Goal: Information Seeking & Learning: Learn about a topic

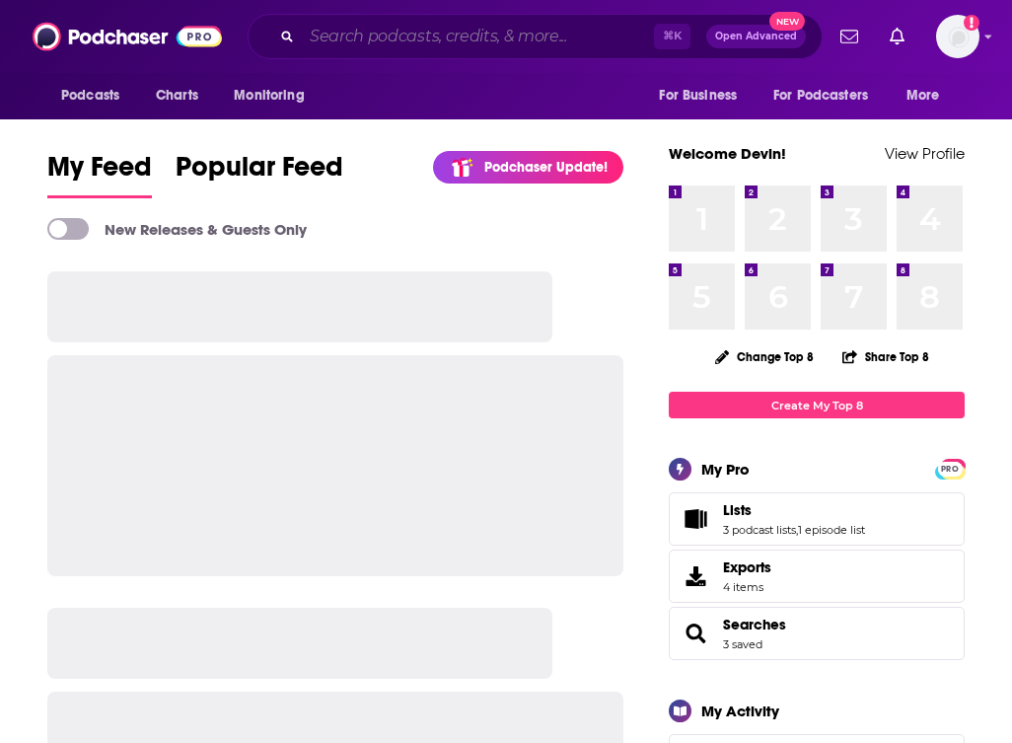
click at [505, 39] on input "Search podcasts, credits, & more..." at bounding box center [478, 37] width 352 height 32
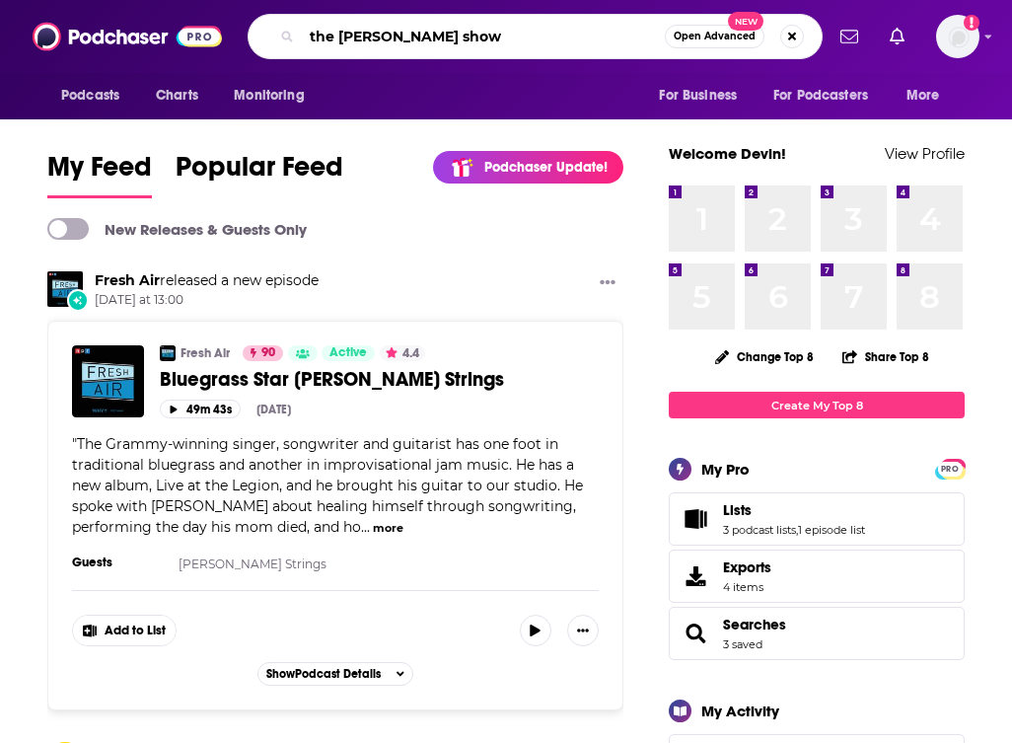
type input "the [PERSON_NAME] show"
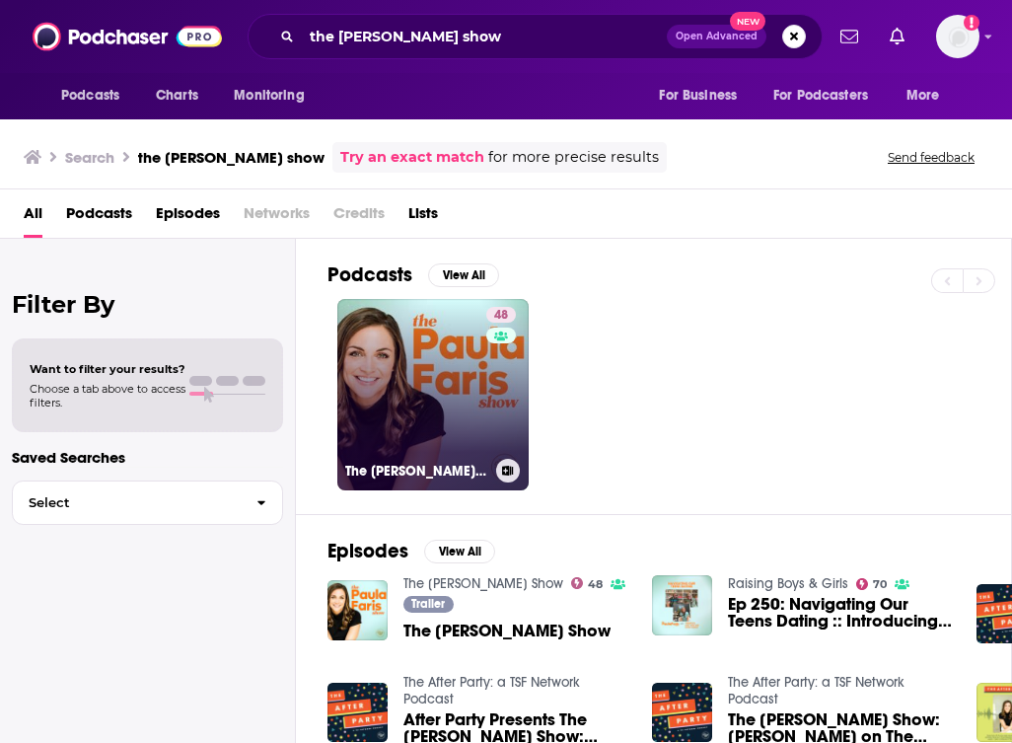
click at [421, 386] on link "48 The [PERSON_NAME] Show" at bounding box center [432, 394] width 191 height 191
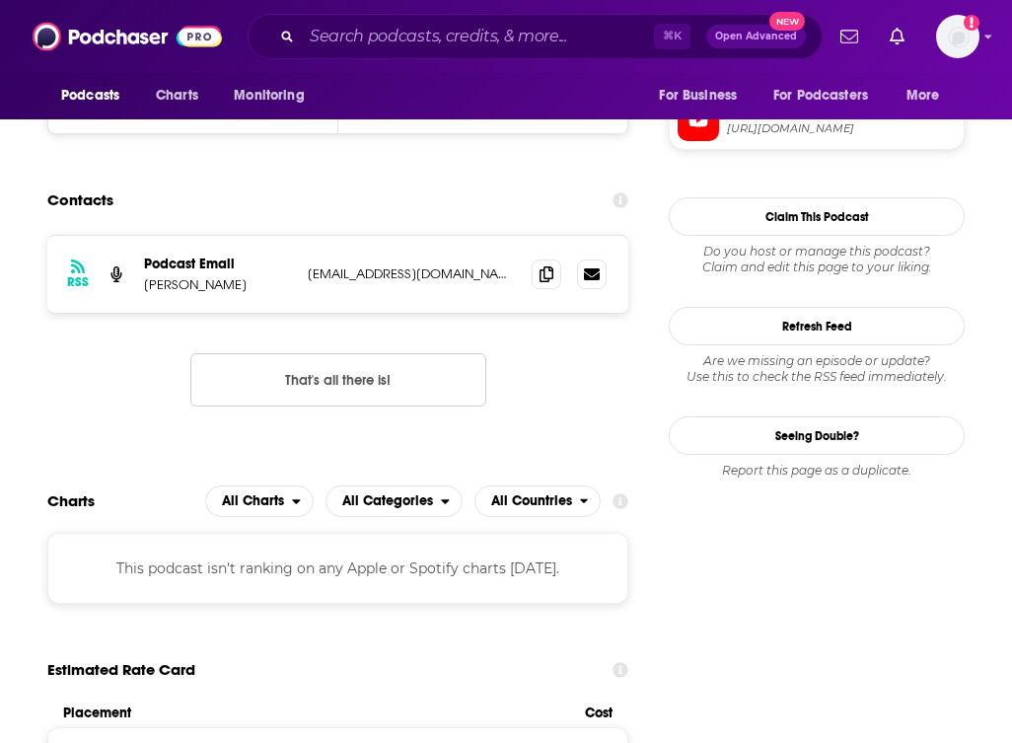
scroll to position [1818, 0]
